Goal: Task Accomplishment & Management: Use online tool/utility

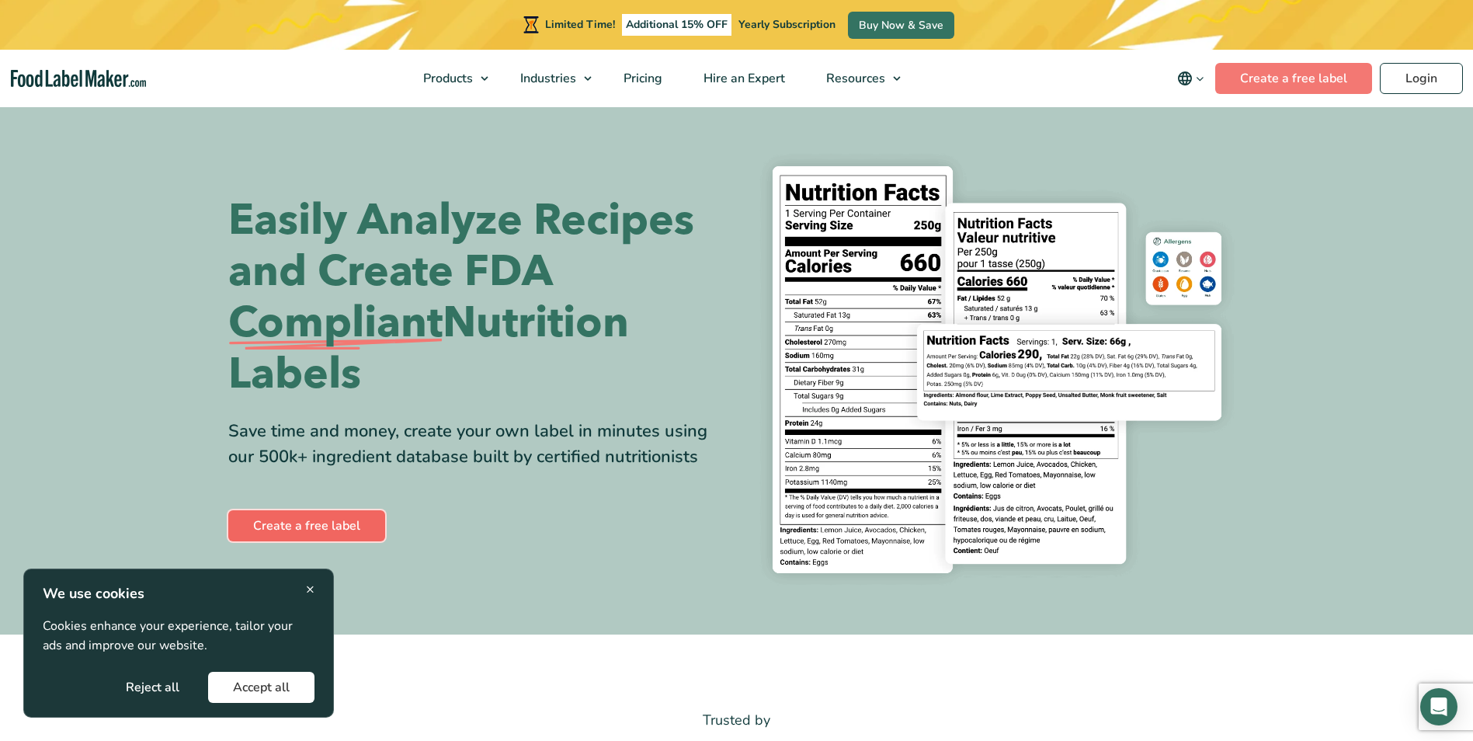
click at [344, 519] on link "Create a free label" at bounding box center [306, 525] width 157 height 31
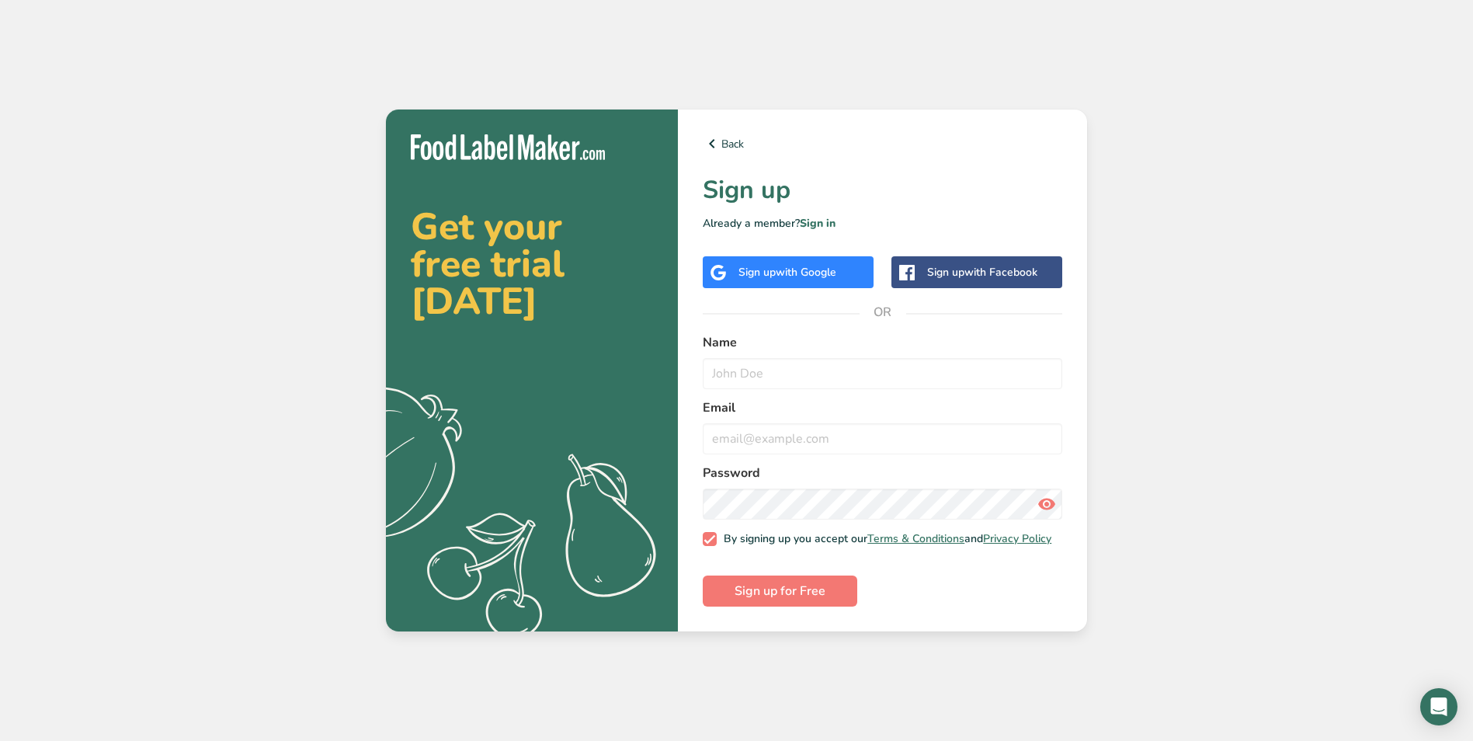
click at [796, 269] on span "with Google" at bounding box center [806, 272] width 61 height 15
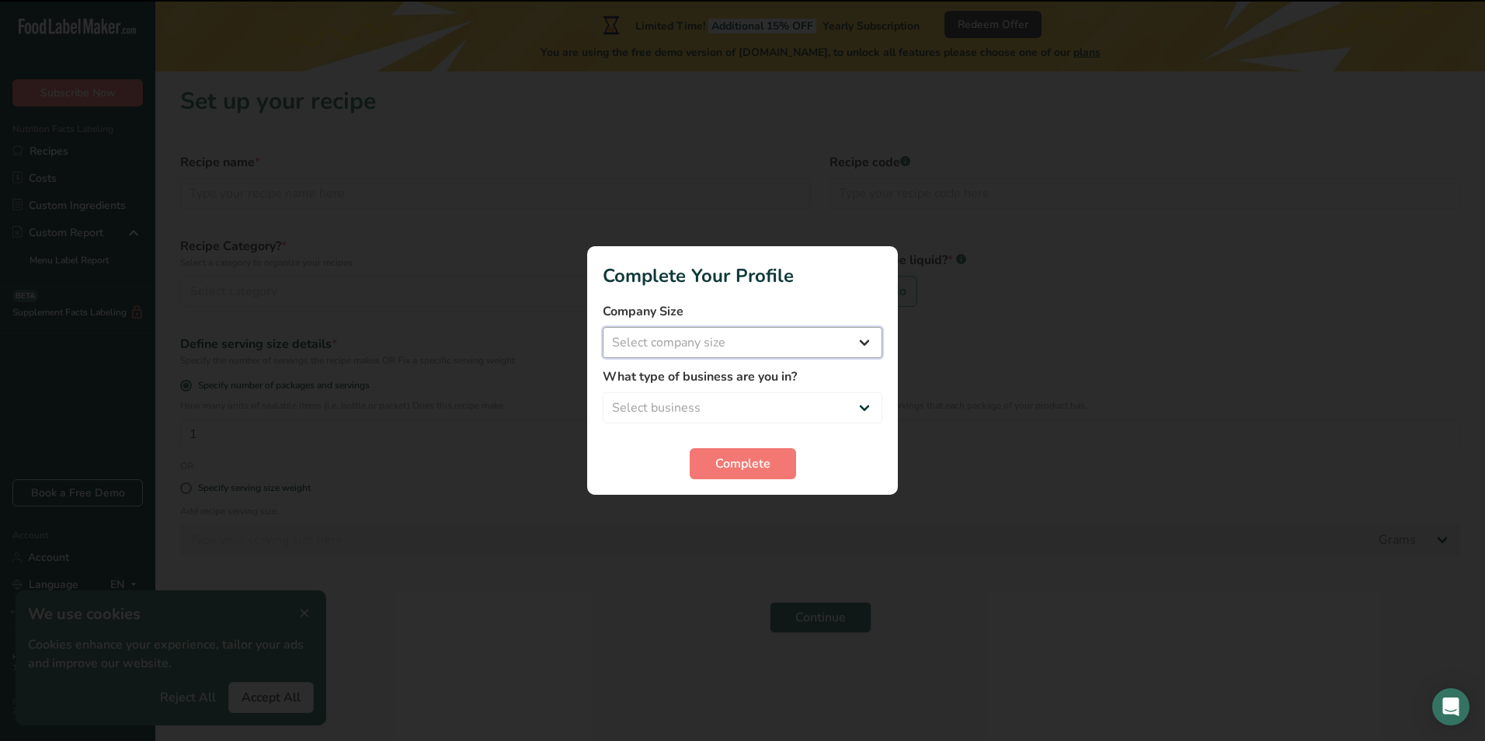
click at [738, 335] on select "Select company size Fewer than 10 Employees 10 to 50 Employees 51 to 500 Employ…" at bounding box center [743, 342] width 280 height 31
select select "2"
click at [603, 327] on select "Select company size Fewer than 10 Employees 10 to 50 Employees 51 to 500 Employ…" at bounding box center [743, 342] width 280 height 31
click at [735, 415] on select "Select business Packaged Food Manufacturer Restaurant & Cafe Bakery Meal Plans …" at bounding box center [743, 407] width 280 height 31
select select "1"
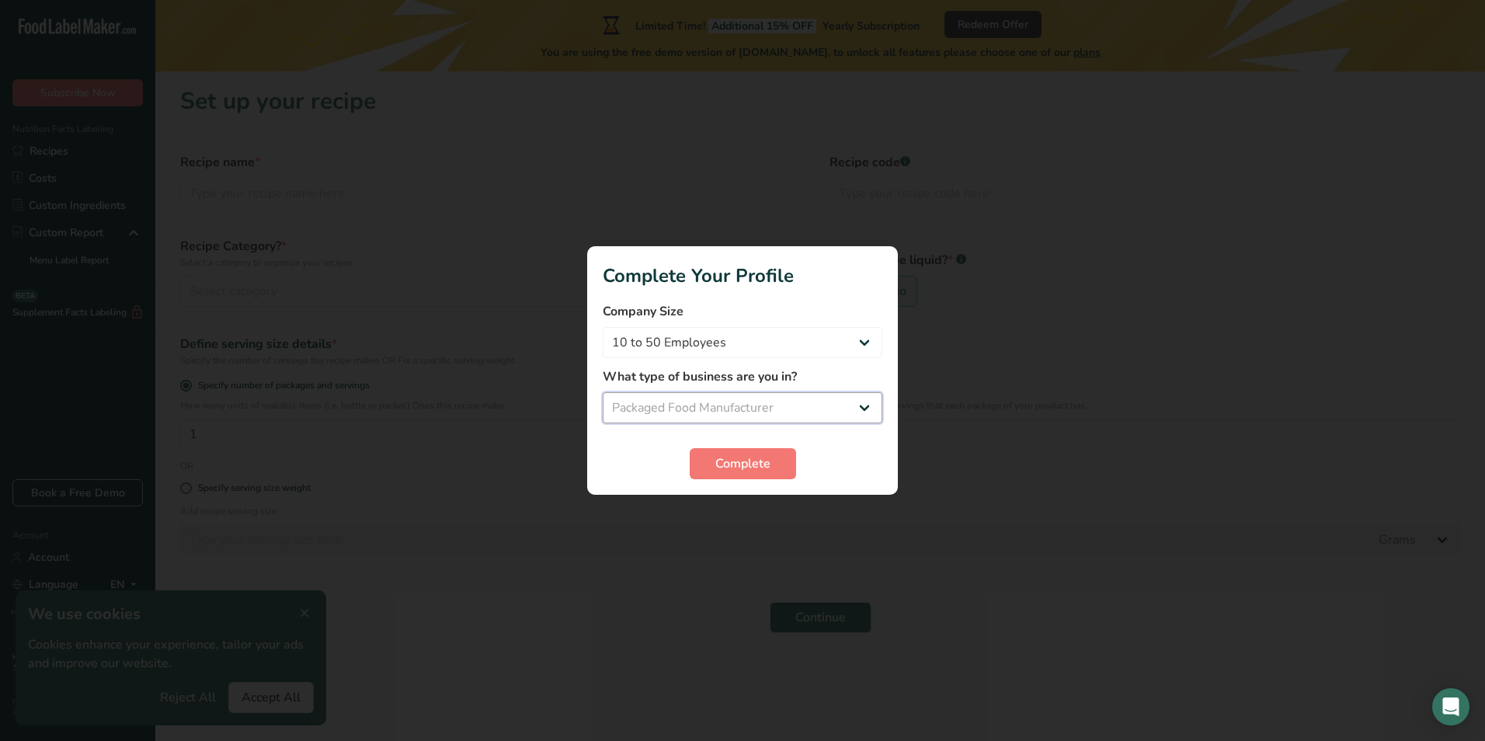
click at [603, 392] on select "Select business Packaged Food Manufacturer Restaurant & Cafe Bakery Meal Plans …" at bounding box center [743, 407] width 280 height 31
click at [726, 457] on span "Complete" at bounding box center [742, 463] width 55 height 19
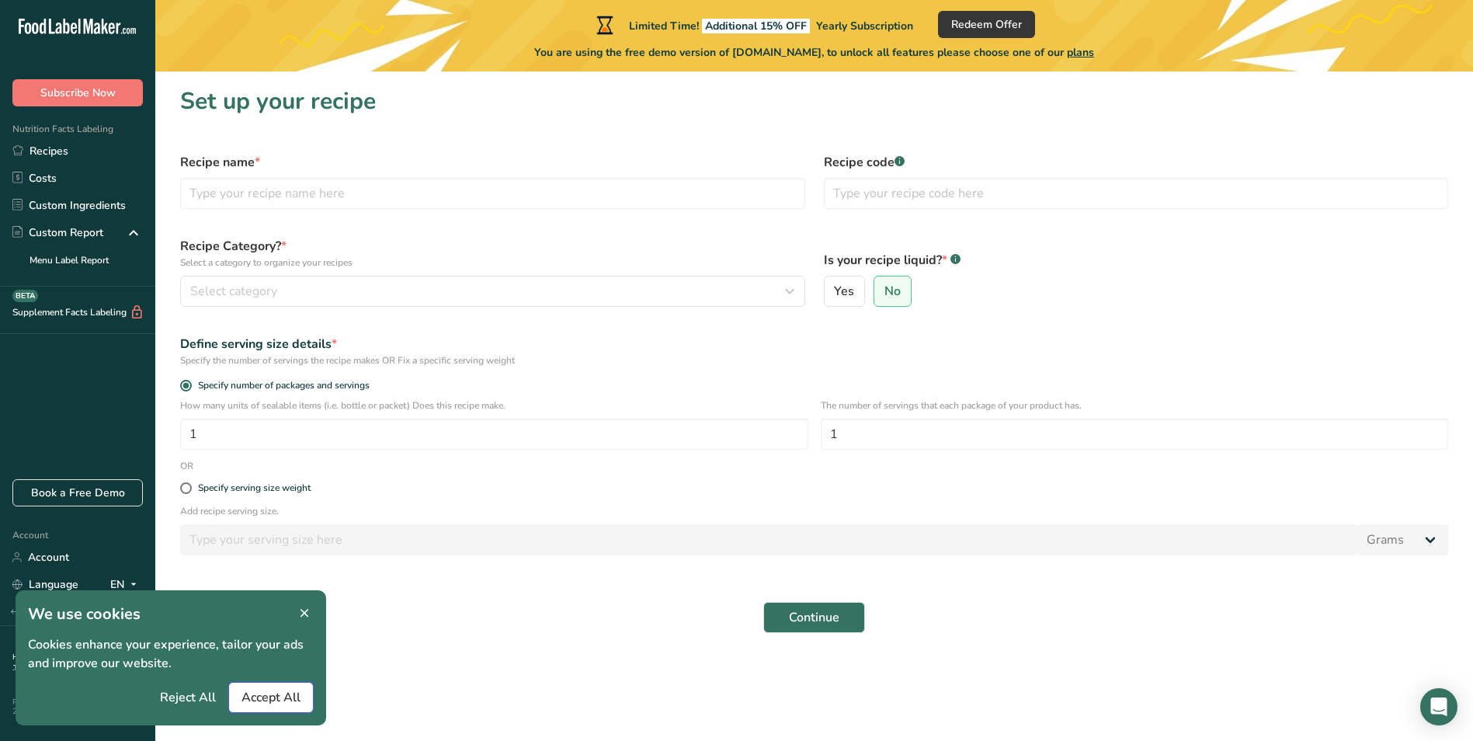
click at [283, 697] on span "Accept All" at bounding box center [271, 697] width 59 height 19
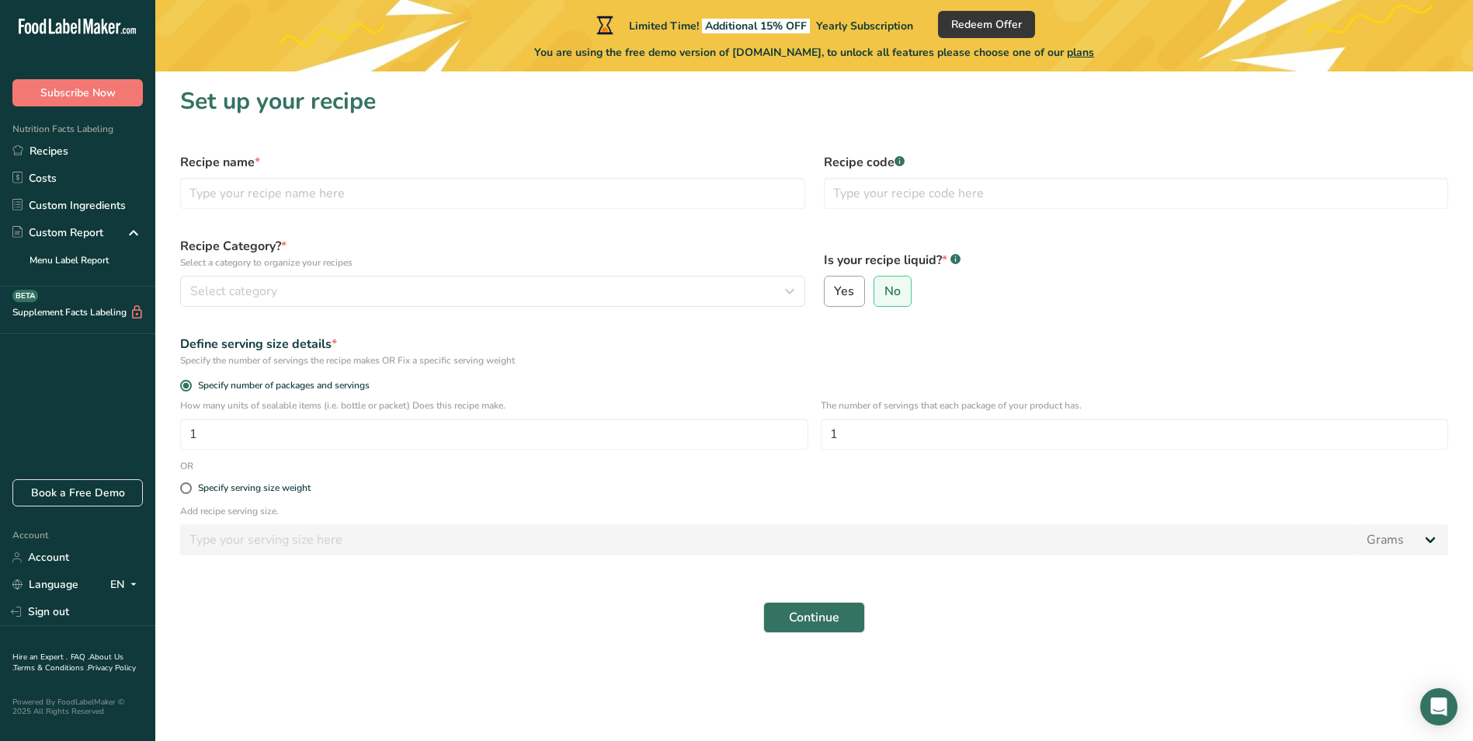
click at [856, 295] on label "Yes" at bounding box center [845, 291] width 42 height 31
click at [835, 295] on input "Yes" at bounding box center [830, 292] width 10 height 10
radio input "true"
radio input "false"
select select "22"
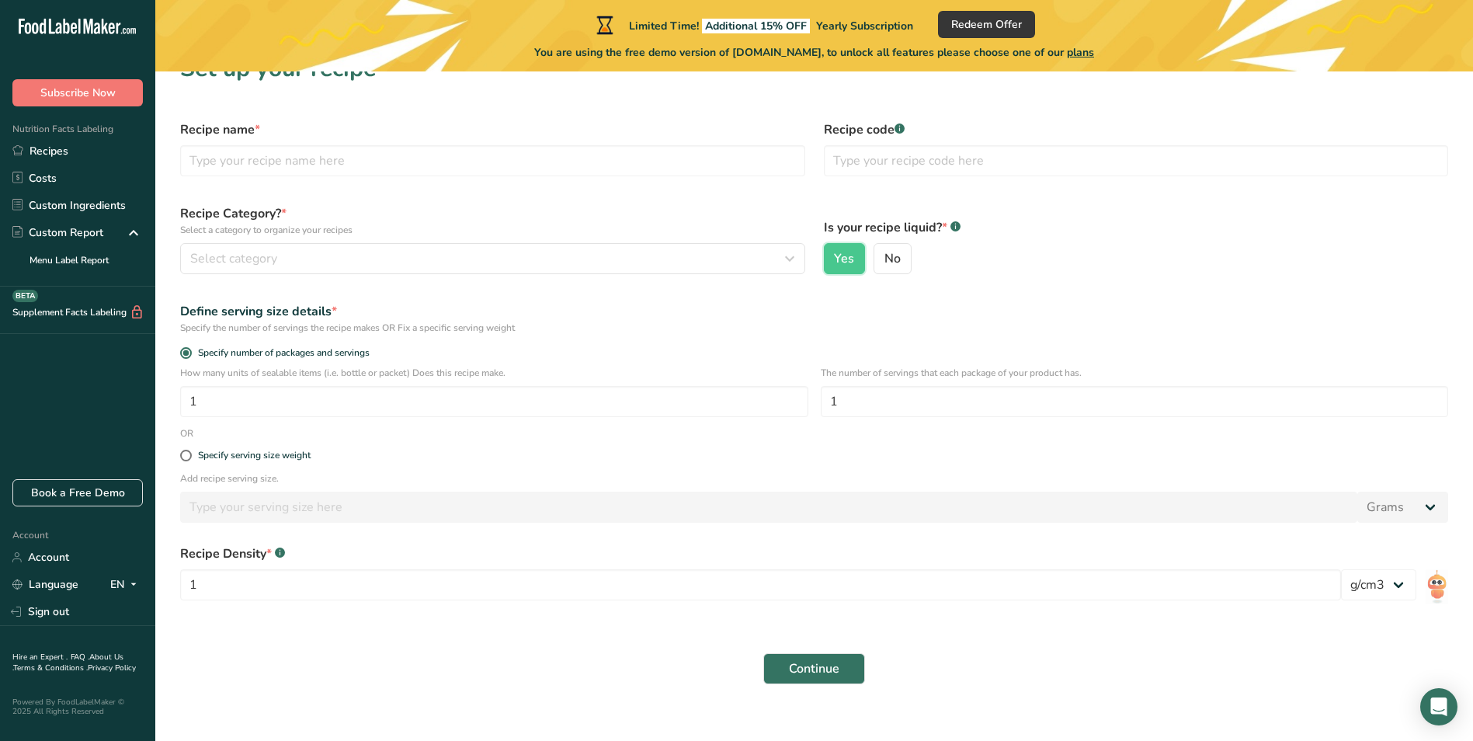
scroll to position [50, 0]
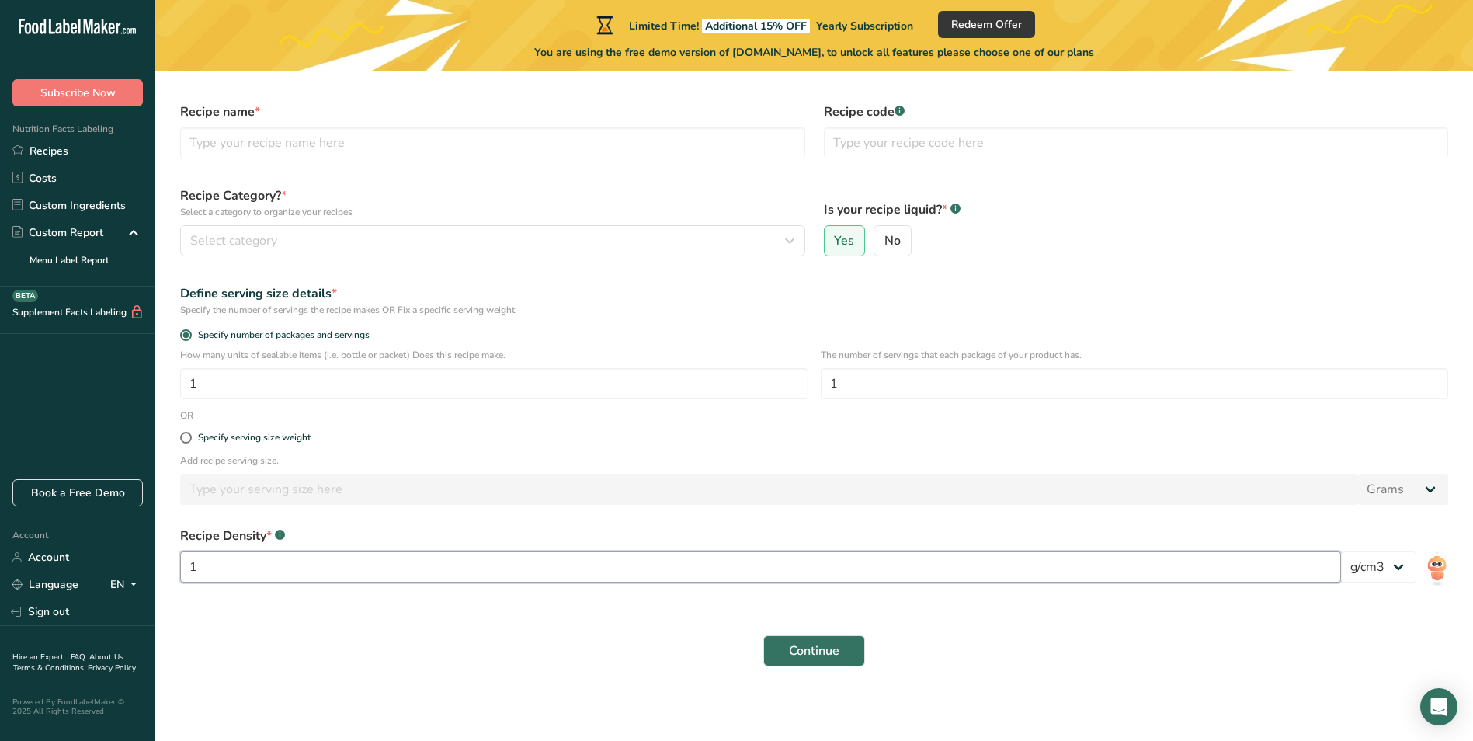
click at [982, 574] on input "1" at bounding box center [760, 566] width 1161 height 31
click at [1069, 551] on input "1" at bounding box center [760, 566] width 1161 height 31
click at [1405, 559] on select "lb/ft3 g/cm3" at bounding box center [1378, 566] width 75 height 31
click at [90, 258] on link "Menu Label Report" at bounding box center [77, 259] width 155 height 27
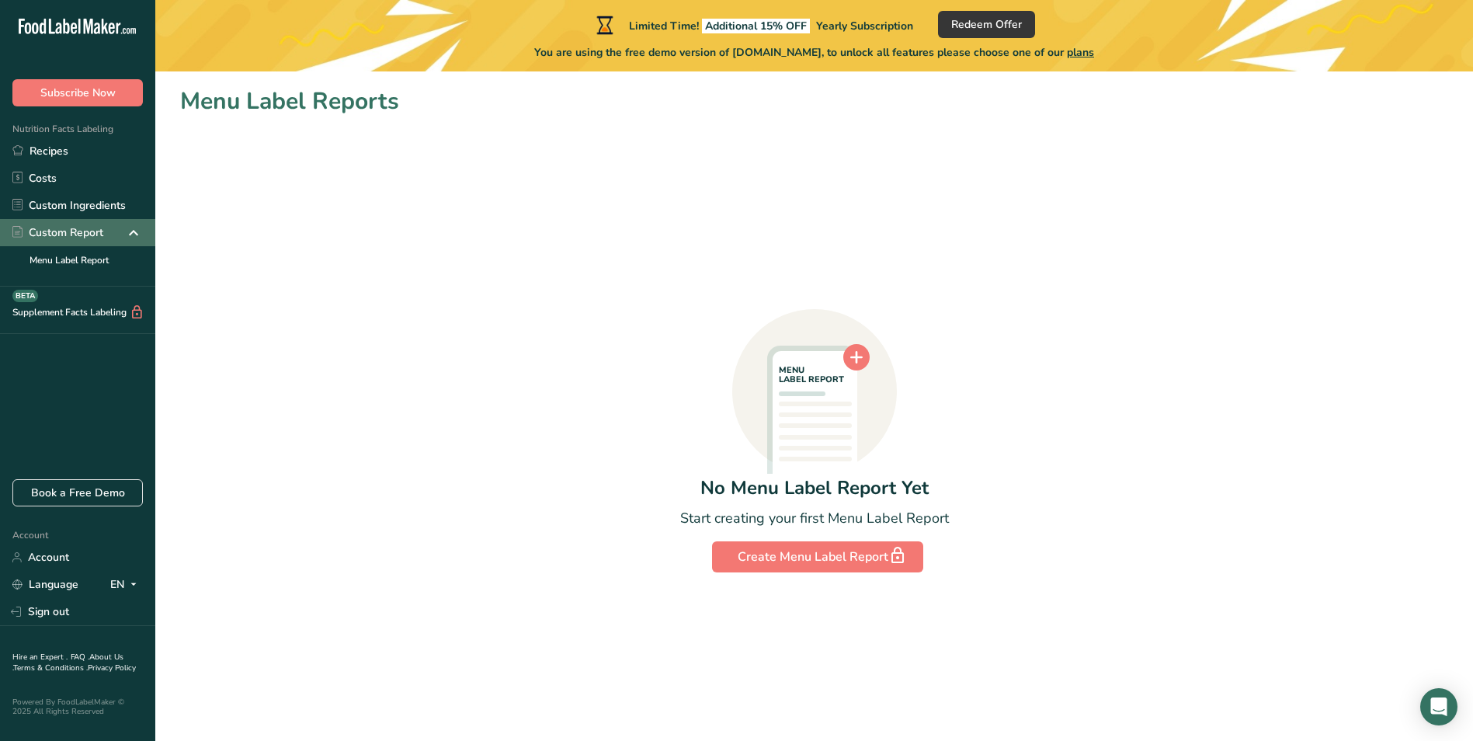
click at [101, 231] on div "Custom Report" at bounding box center [57, 232] width 91 height 16
click at [113, 205] on link "Custom Ingredients" at bounding box center [77, 205] width 155 height 27
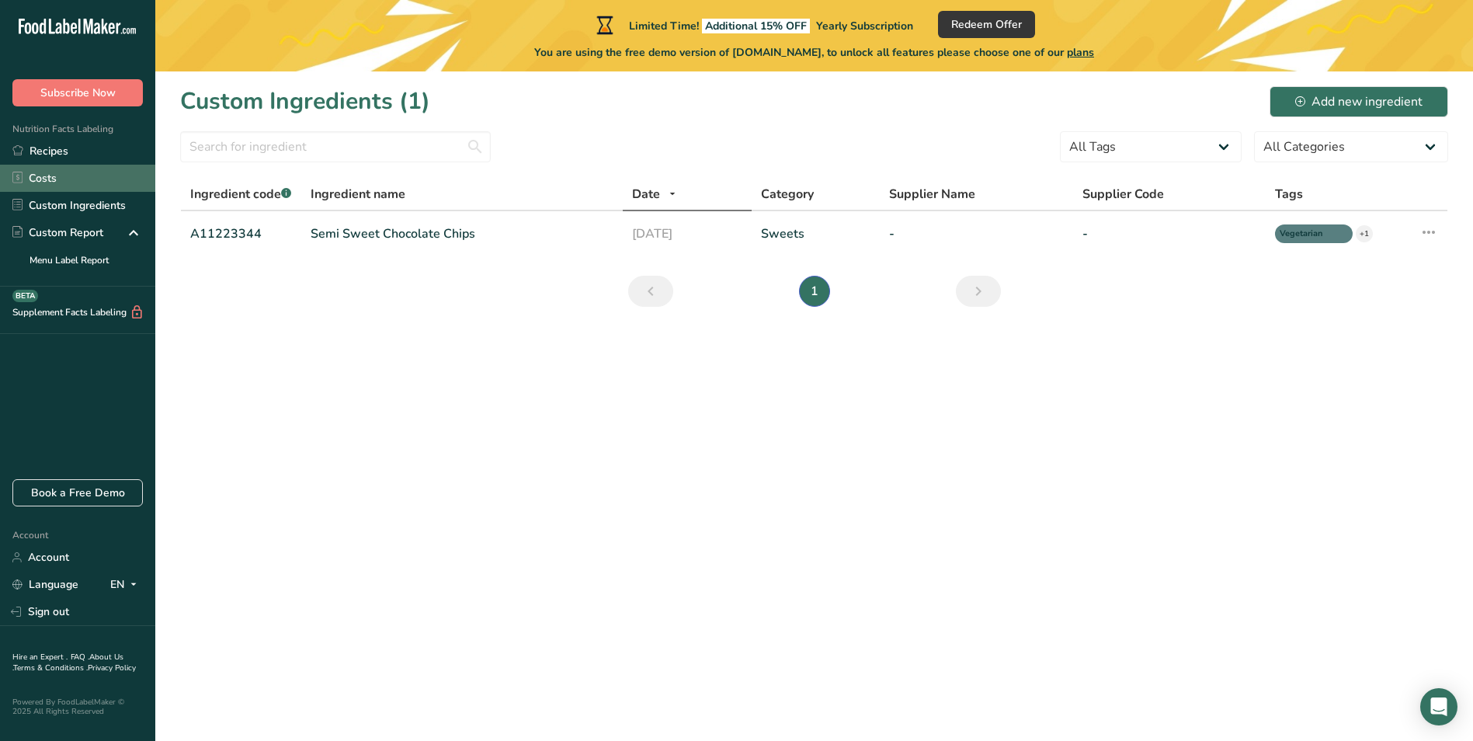
click at [120, 182] on link "Costs" at bounding box center [77, 178] width 155 height 27
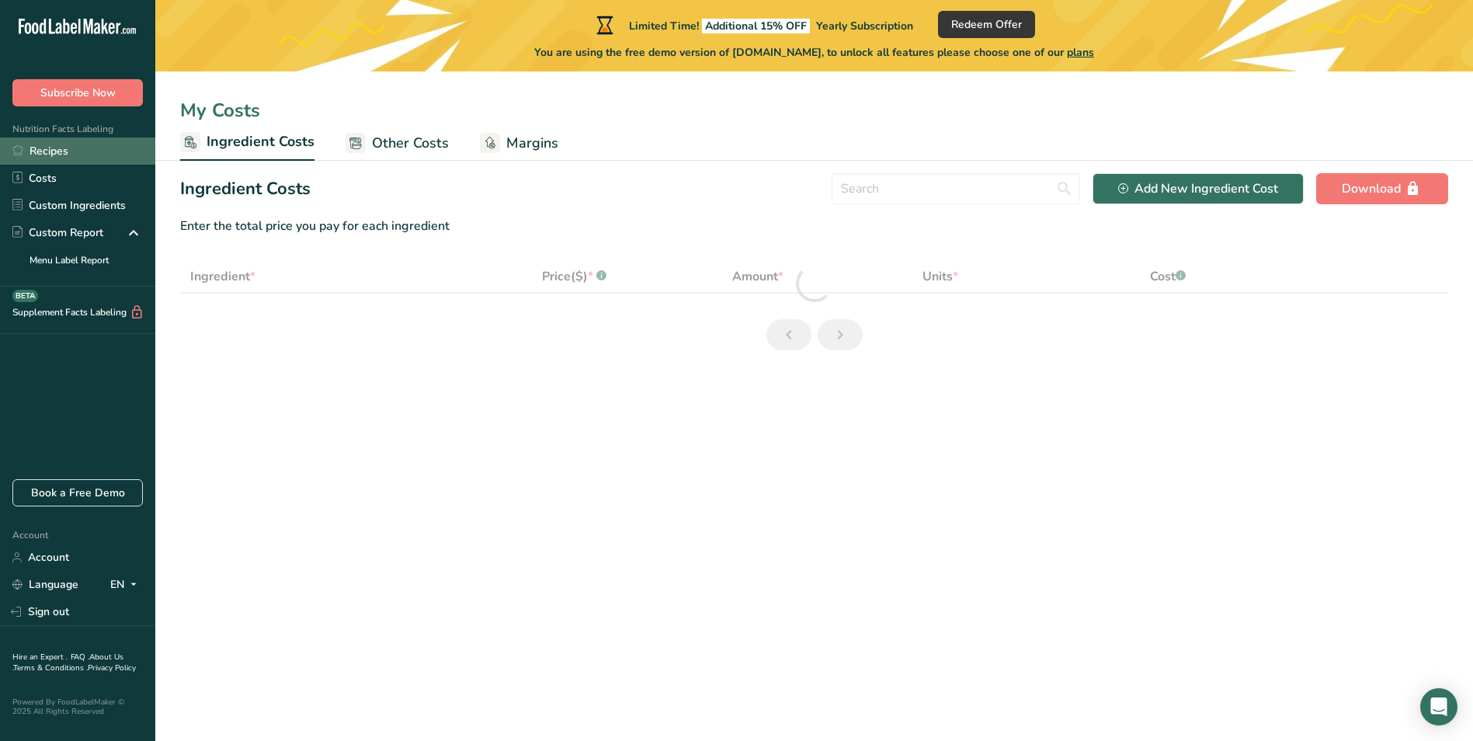
select select "1"
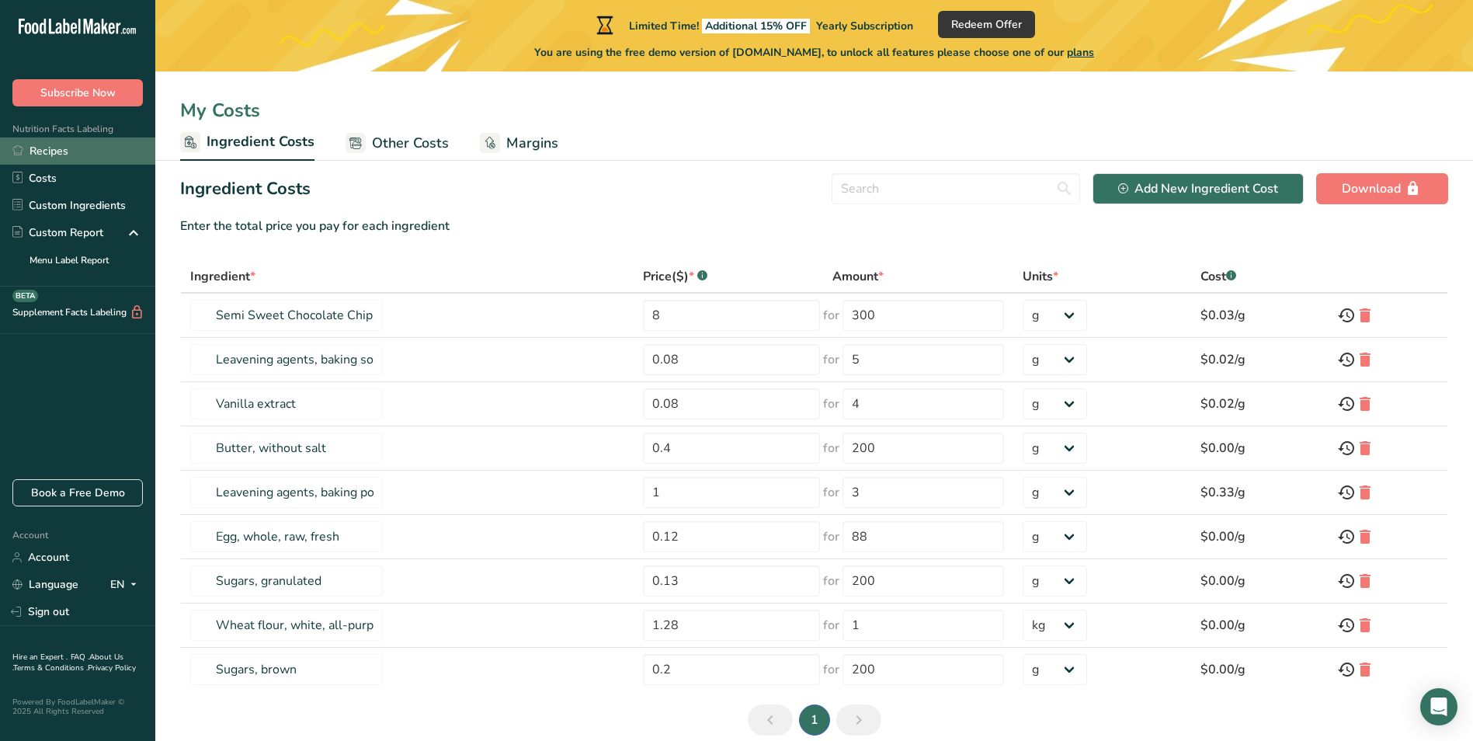
click at [123, 151] on link "Recipes" at bounding box center [77, 150] width 155 height 27
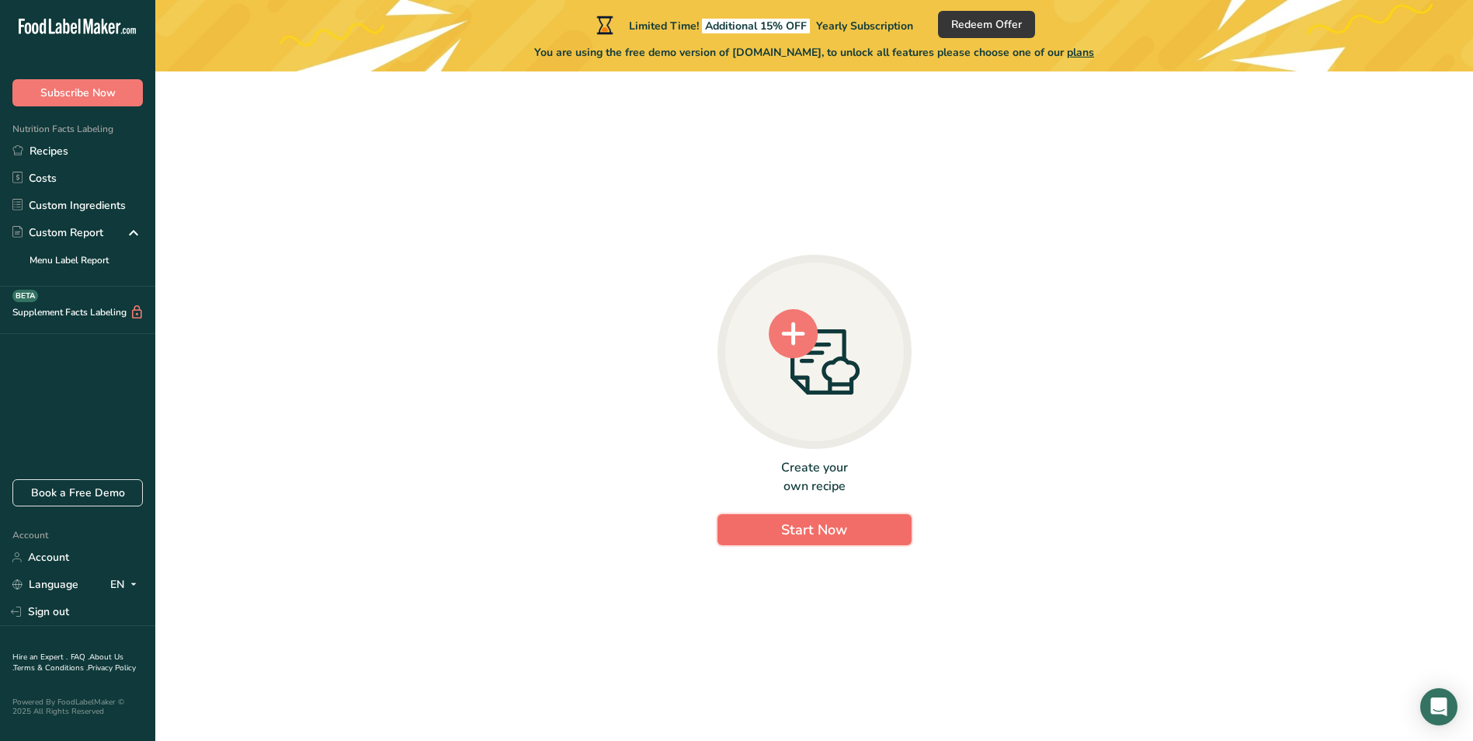
click at [864, 530] on button "Start Now" at bounding box center [815, 529] width 194 height 31
